Goal: Task Accomplishment & Management: Complete application form

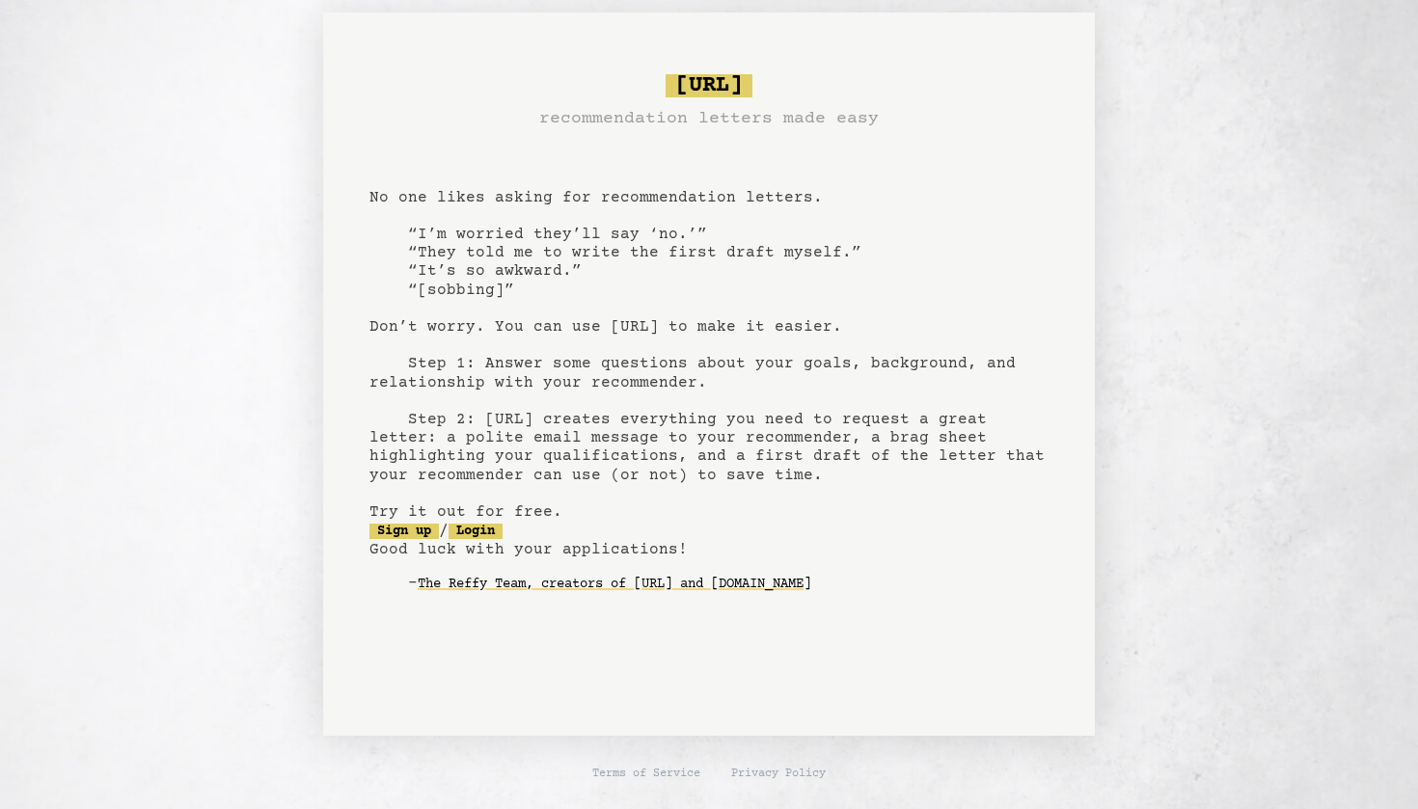
click at [643, 249] on pre "[URL] recommendation letters made easy No one likes asking for recommendation l…" at bounding box center [708, 349] width 679 height 565
click at [433, 529] on link "Sign up" at bounding box center [403, 531] width 69 height 15
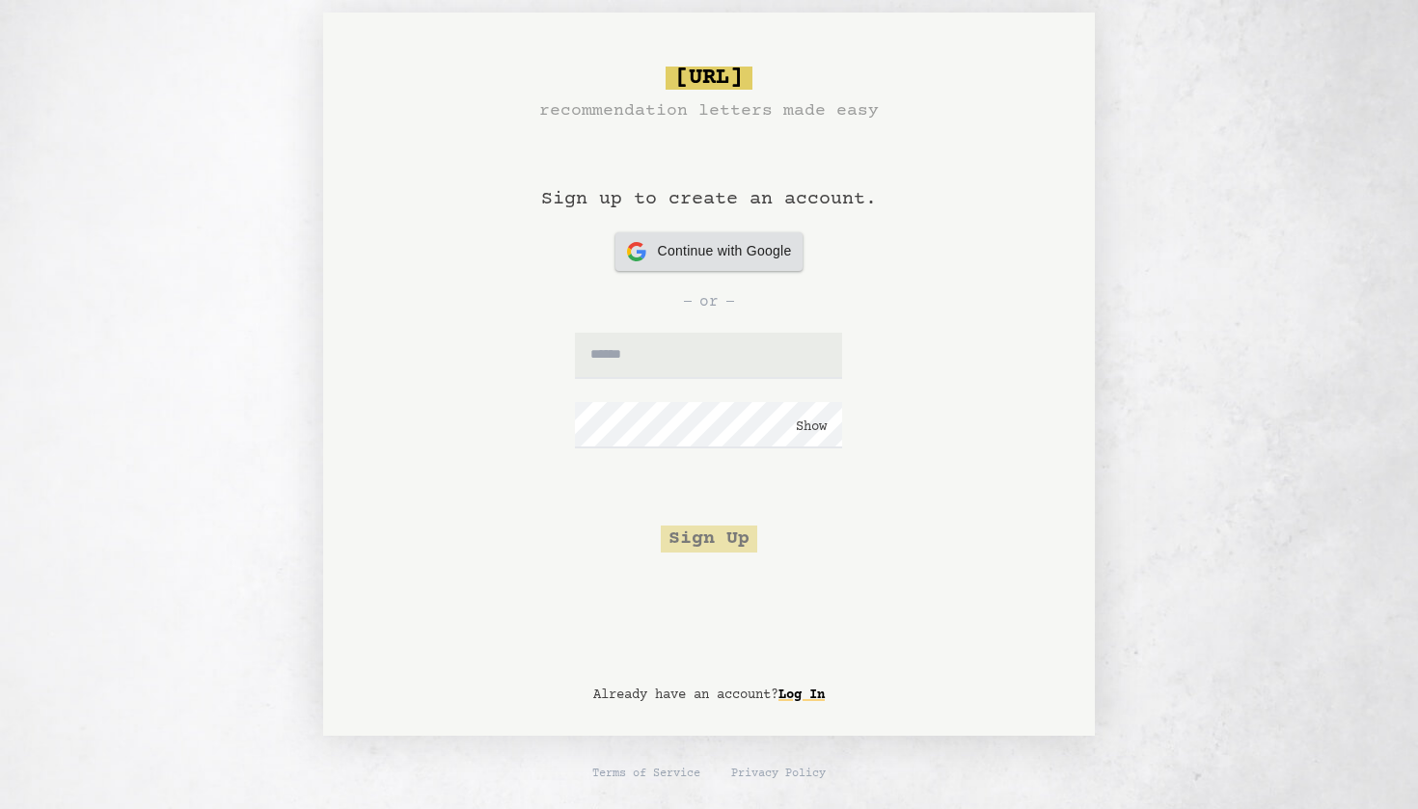
click at [736, 257] on span "Continue with Google" at bounding box center [725, 251] width 134 height 20
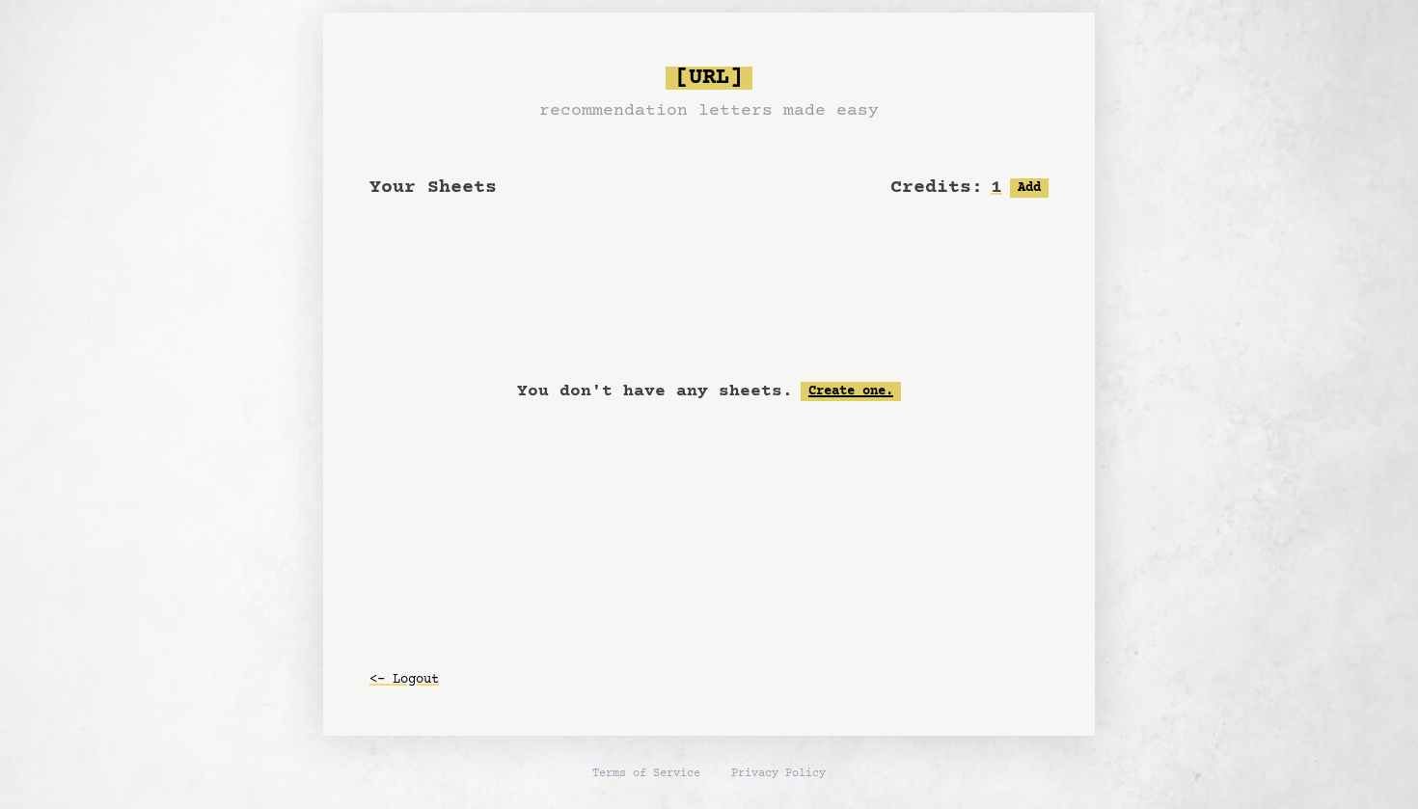
click at [874, 385] on link "Create one." at bounding box center [850, 391] width 100 height 19
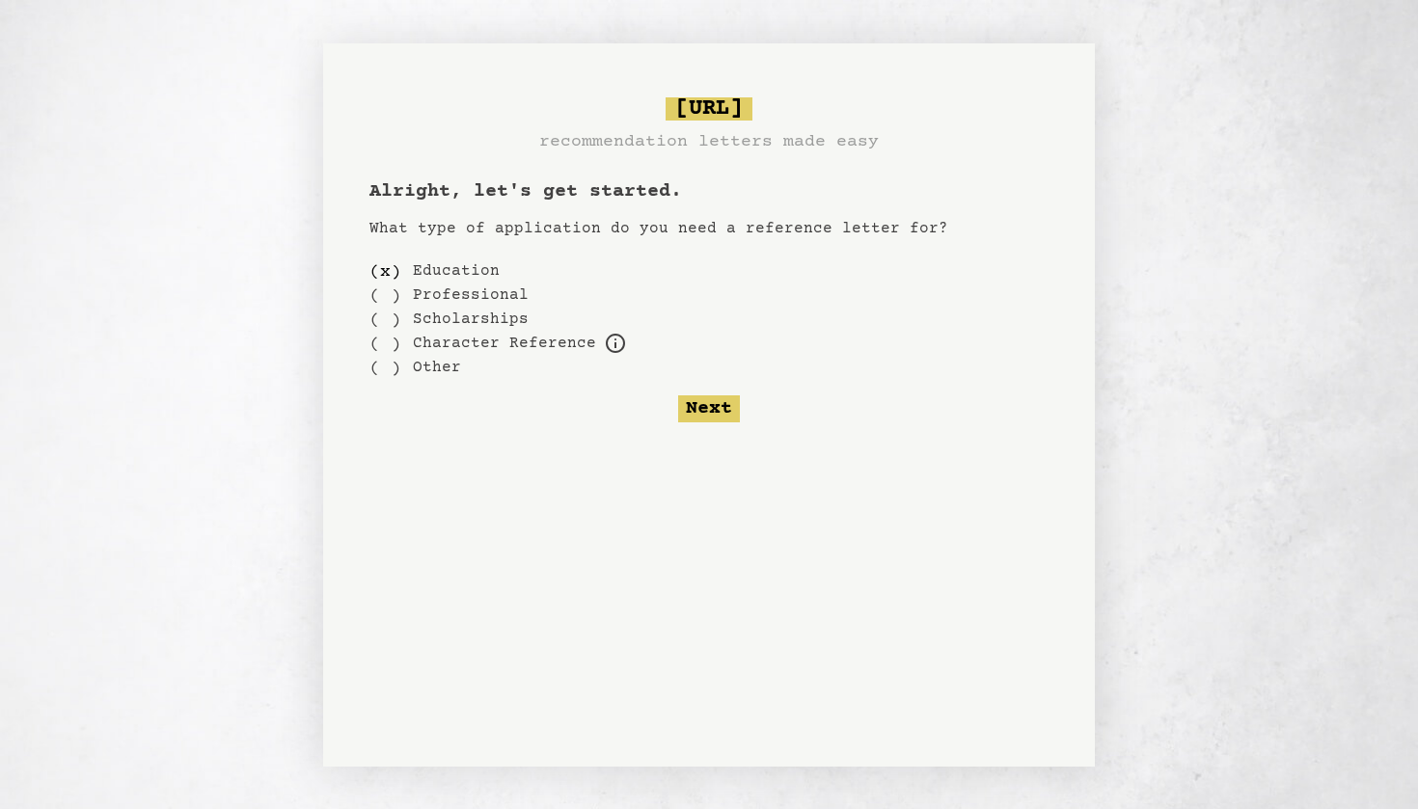
click at [463, 270] on label "Education" at bounding box center [456, 270] width 87 height 23
click at [387, 338] on div "( )" at bounding box center [385, 344] width 32 height 24
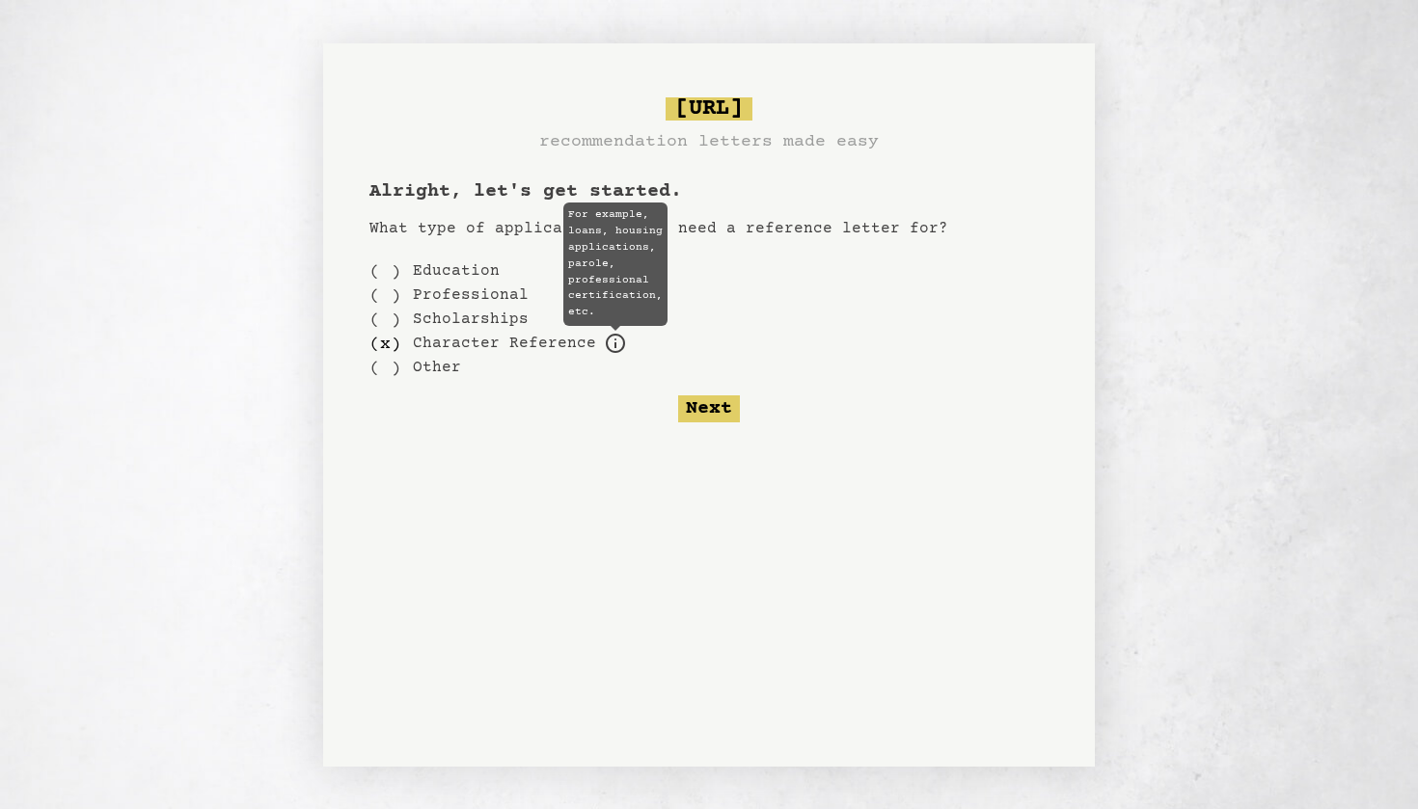
click at [608, 345] on icon at bounding box center [615, 343] width 23 height 23
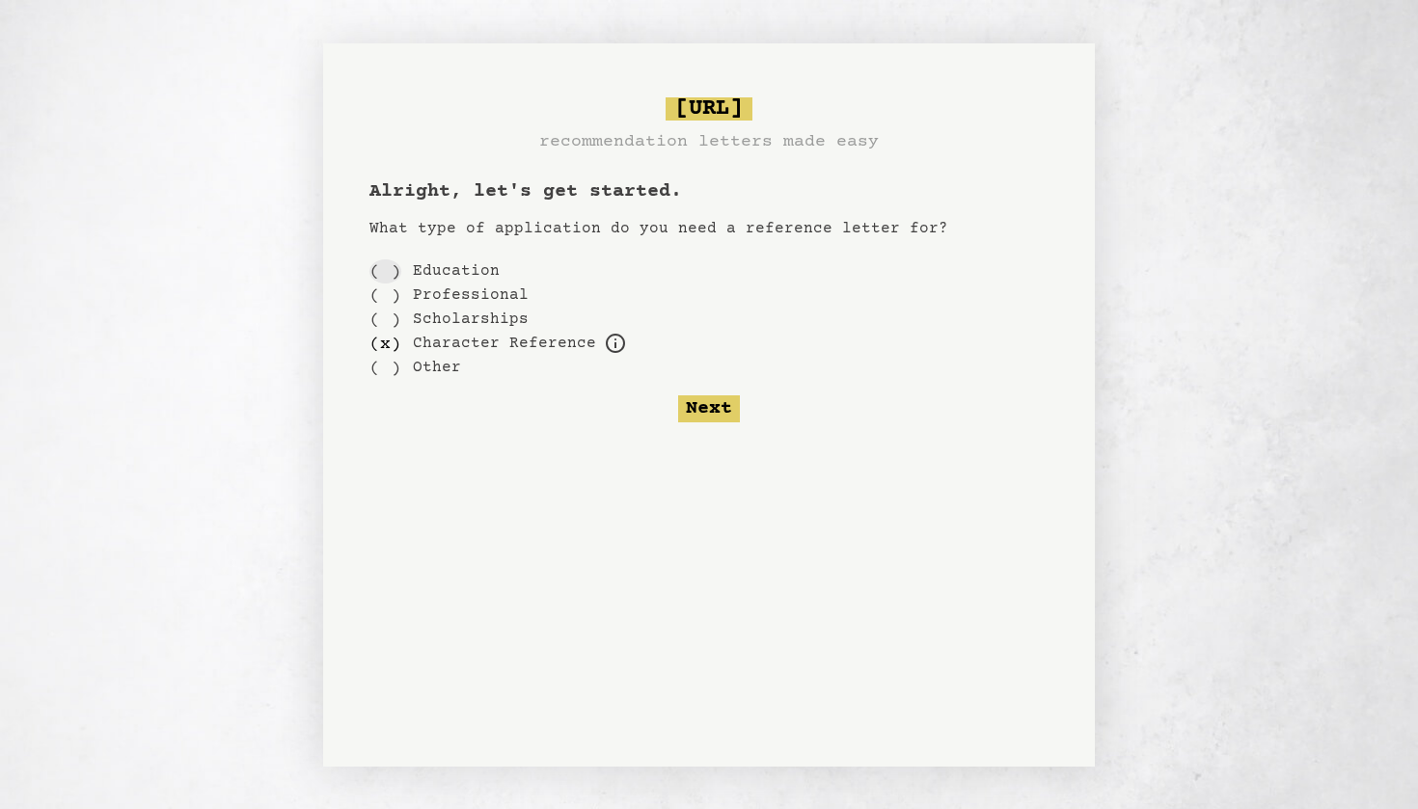
click at [381, 273] on div "( )" at bounding box center [385, 271] width 32 height 24
click at [718, 404] on button "Next" at bounding box center [709, 408] width 62 height 27
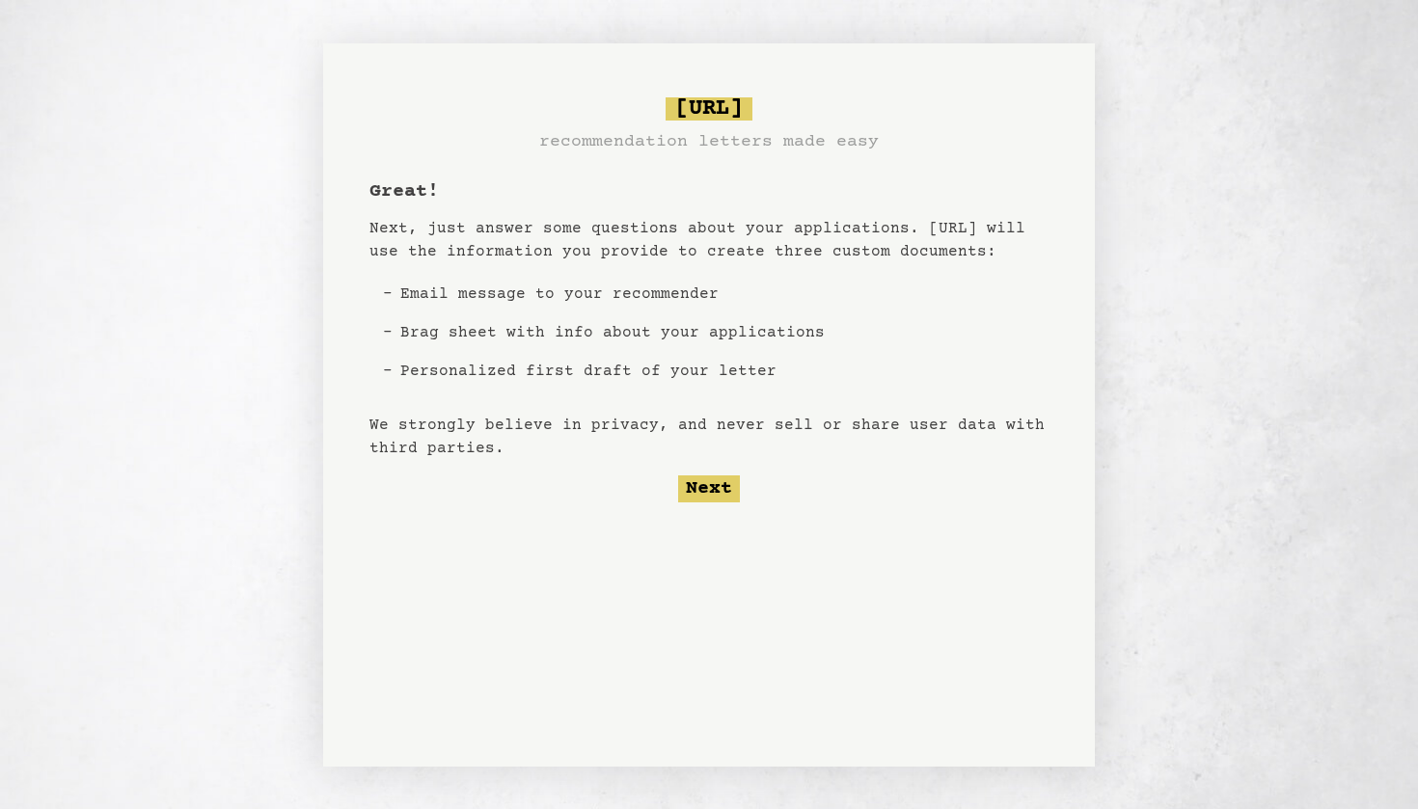
click at [663, 291] on li "Email message to your recommender" at bounding box center [612, 294] width 440 height 39
click at [710, 489] on button "Next" at bounding box center [709, 488] width 62 height 27
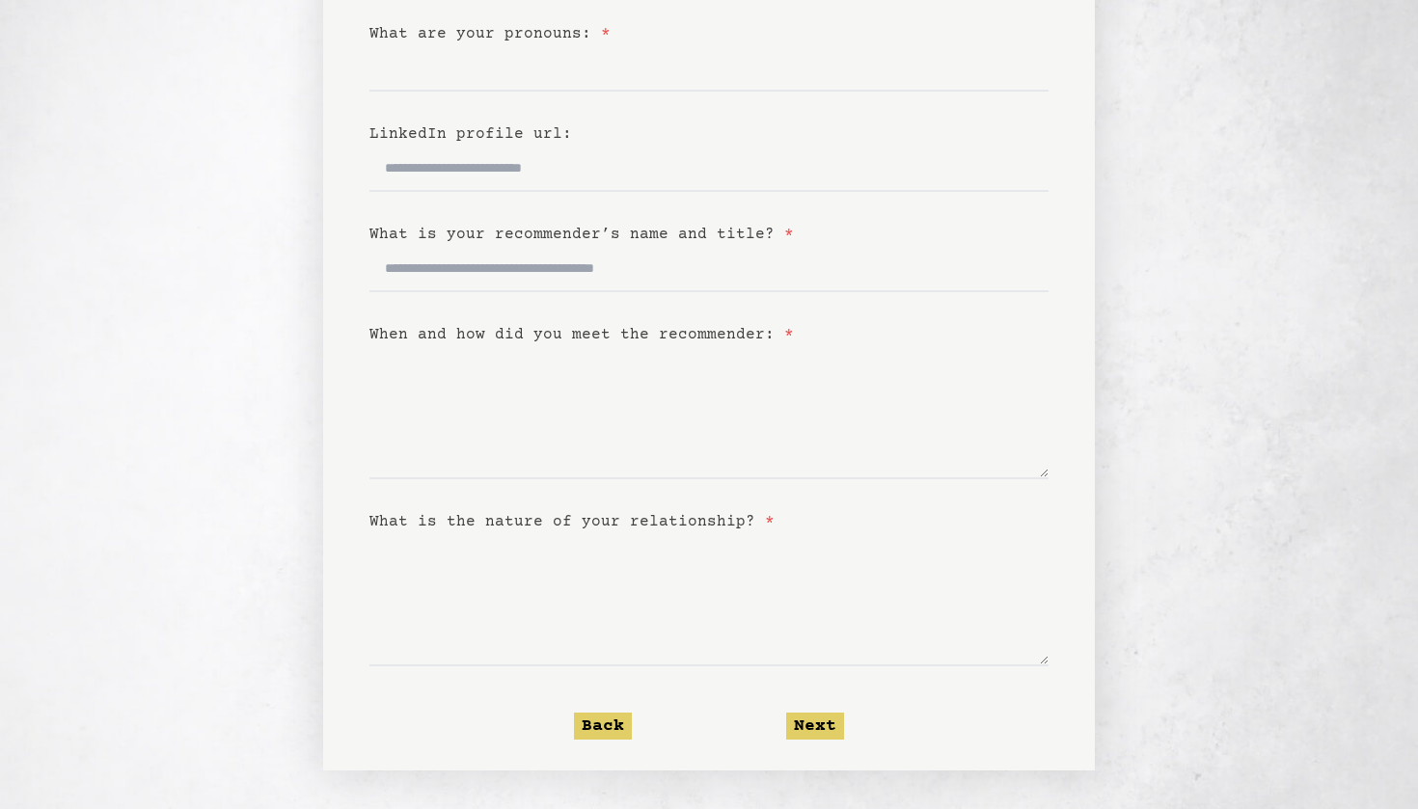
scroll to position [313, 0]
